Goal: Find specific page/section: Find specific page/section

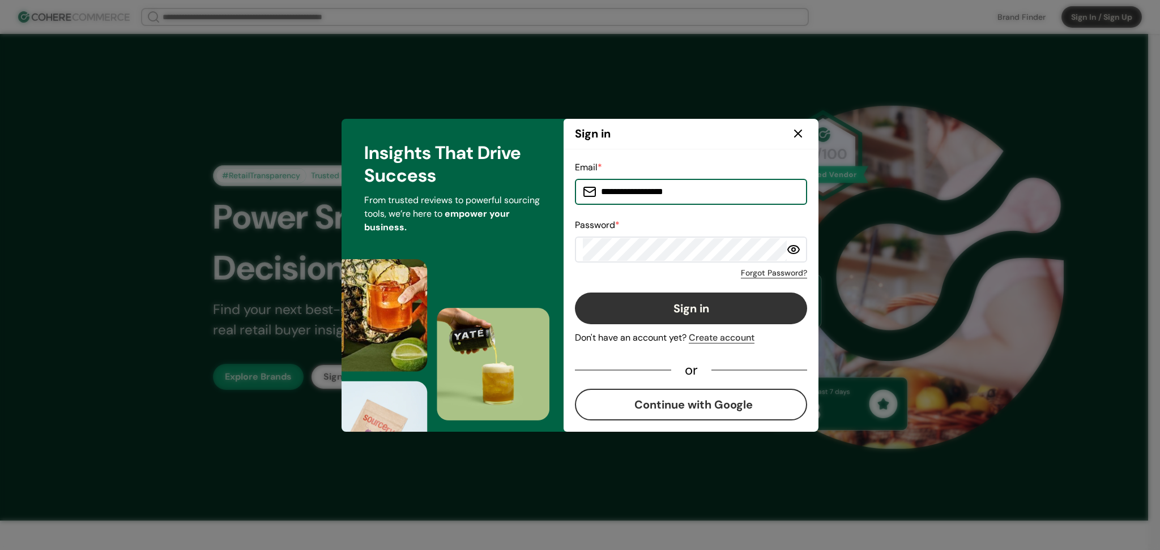
click at [684, 309] on button "Sign in" at bounding box center [691, 309] width 232 height 32
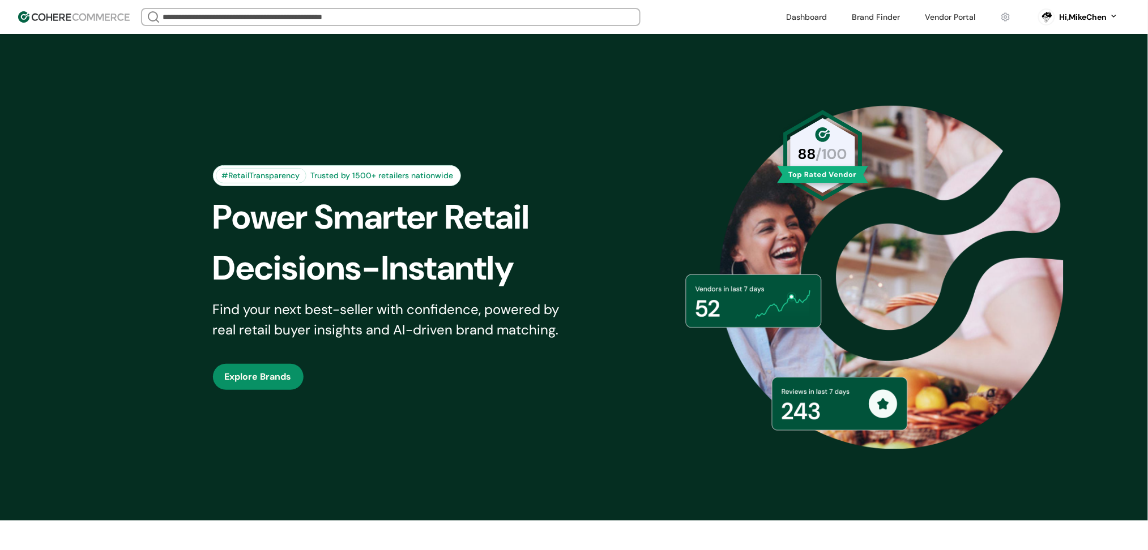
click at [937, 22] on link at bounding box center [951, 16] width 64 height 17
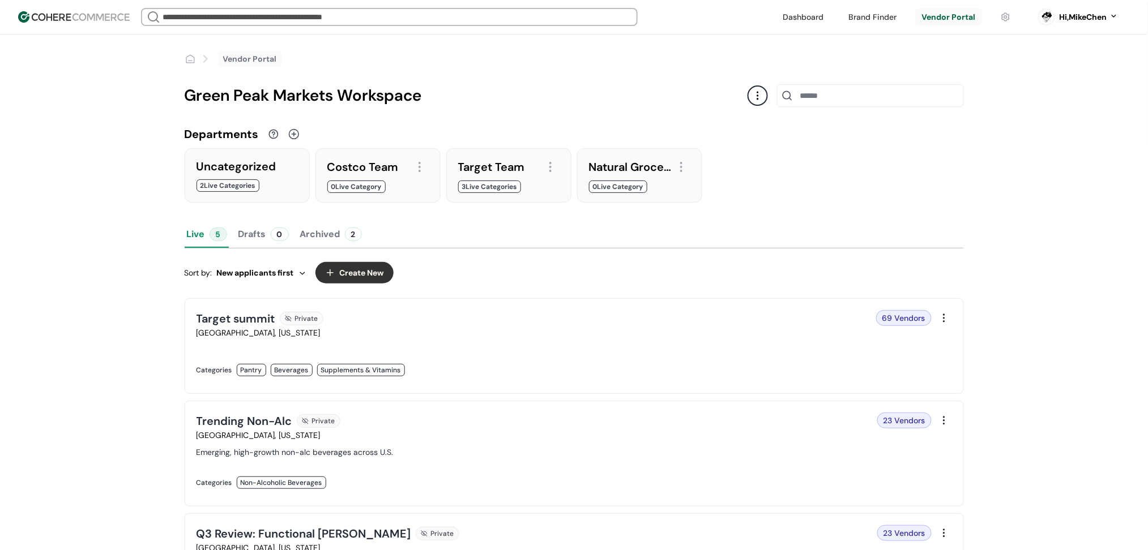
click at [658, 325] on div "69 Vendors" at bounding box center [756, 318] width 351 height 16
click at [567, 382] on link at bounding box center [382, 382] width 371 height 0
